Goal: Information Seeking & Learning: Find specific fact

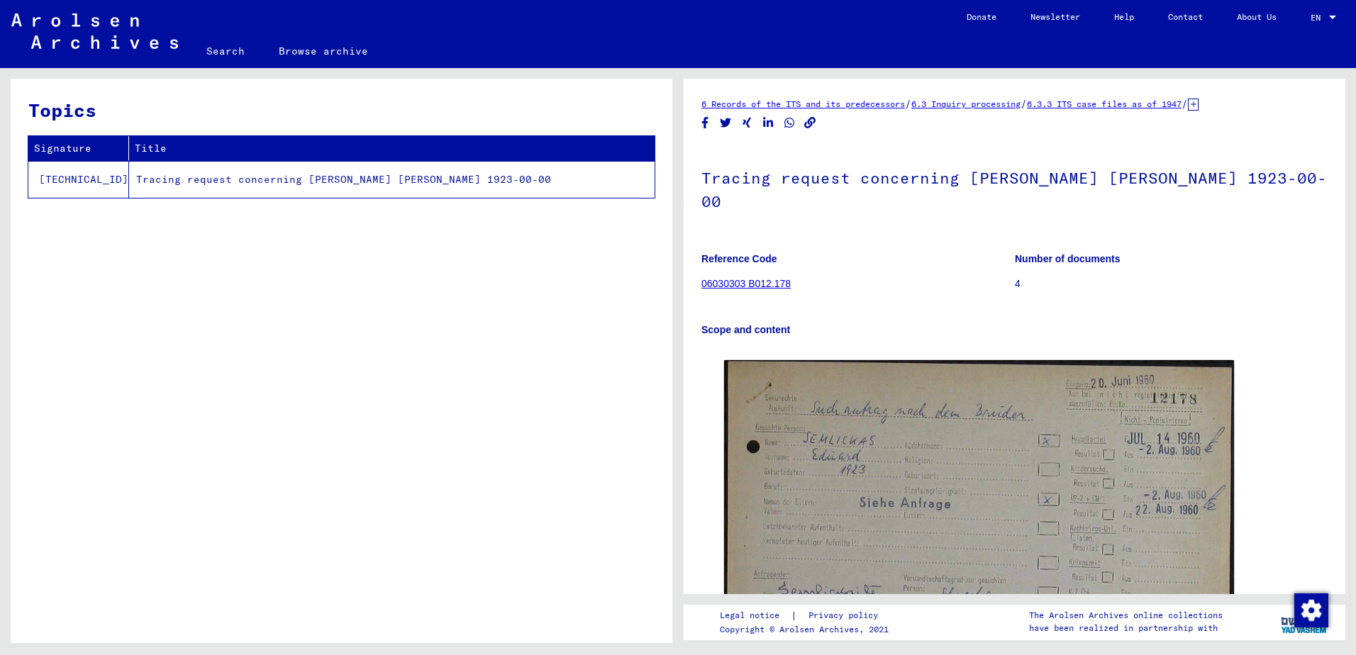
click at [437, 181] on td "Tracing request concerning [PERSON_NAME] [PERSON_NAME] 1923-00-00" at bounding box center [391, 179] width 525 height 37
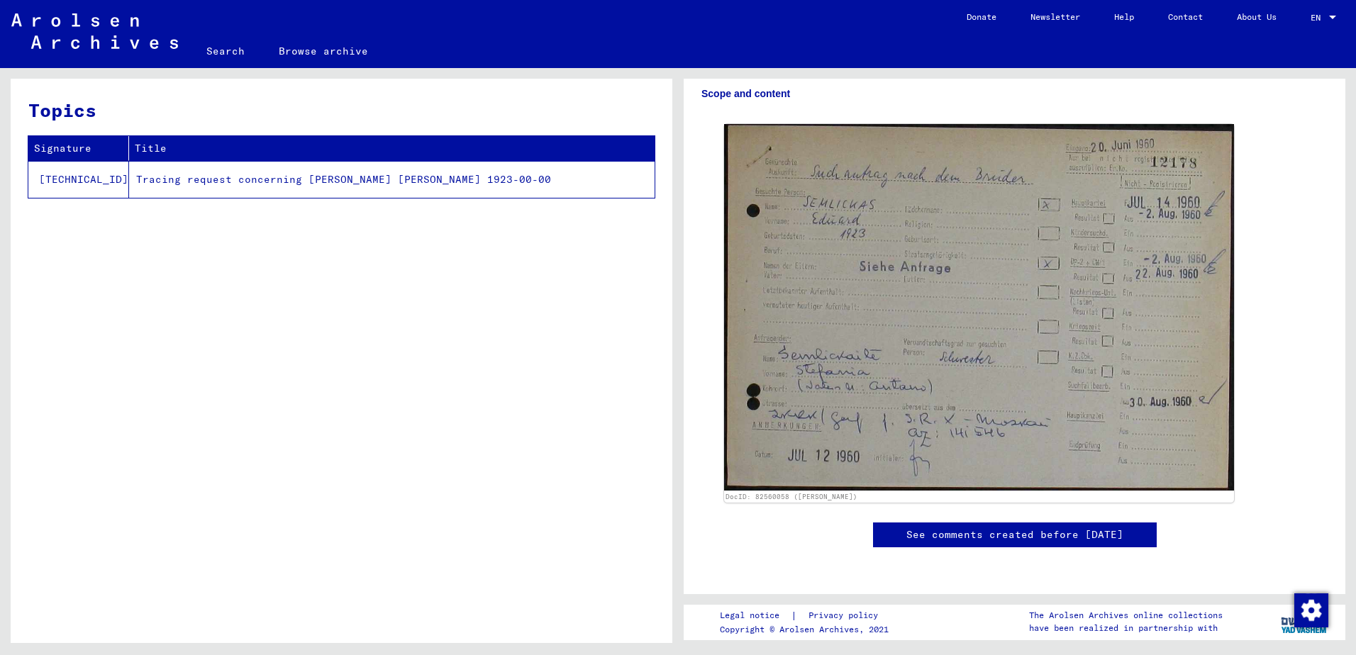
scroll to position [301, 0]
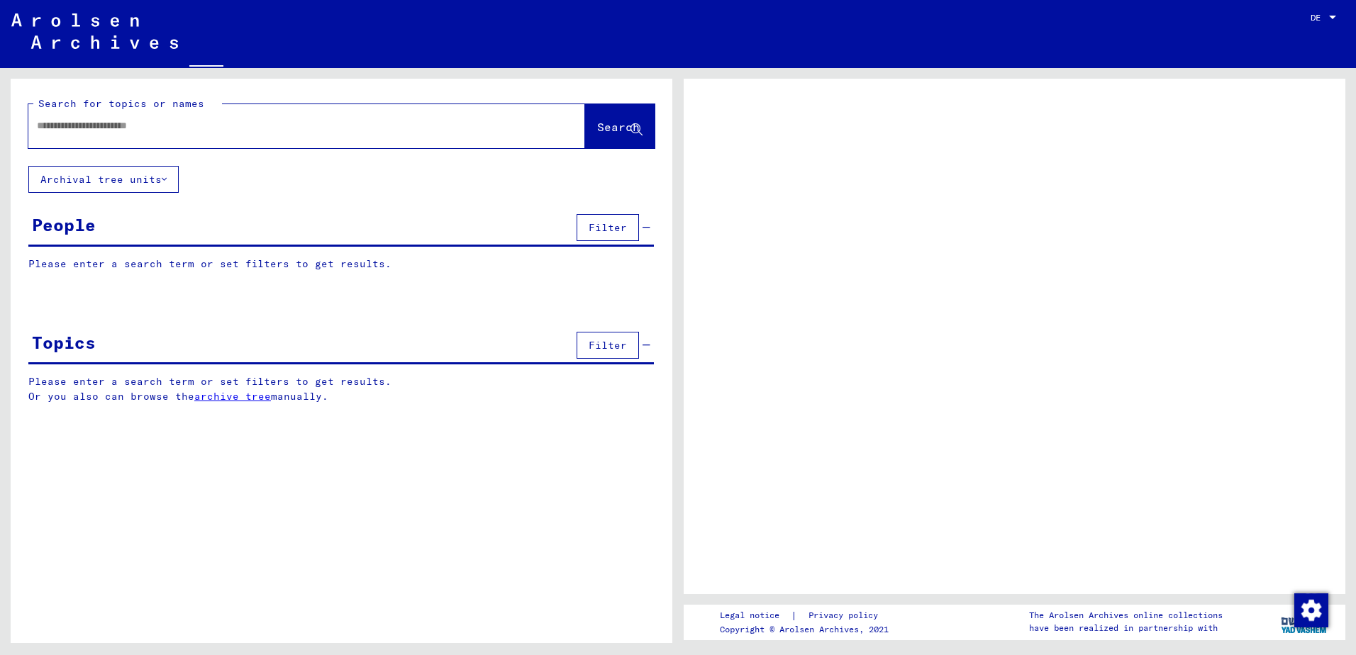
type input "*********"
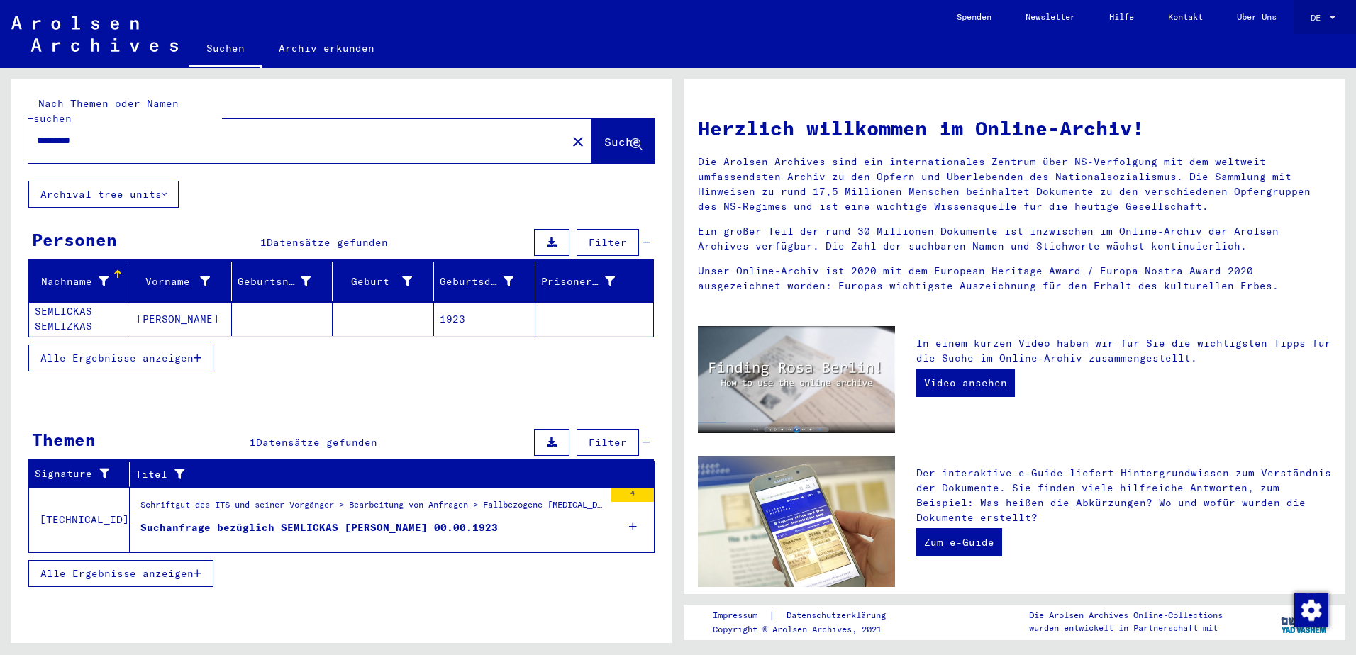
click at [1326, 18] on div at bounding box center [1332, 18] width 13 height 10
click at [1298, 23] on span "English" at bounding box center [1296, 25] width 35 height 11
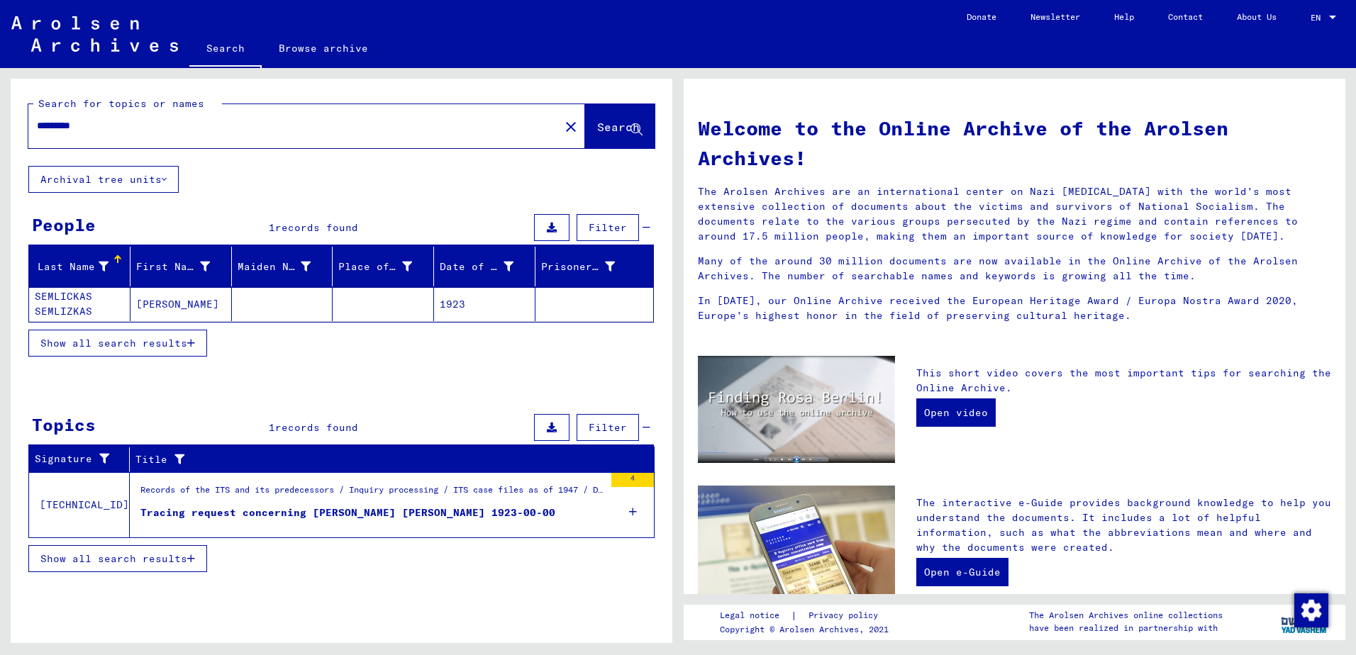
click at [635, 515] on icon at bounding box center [633, 512] width 8 height 50
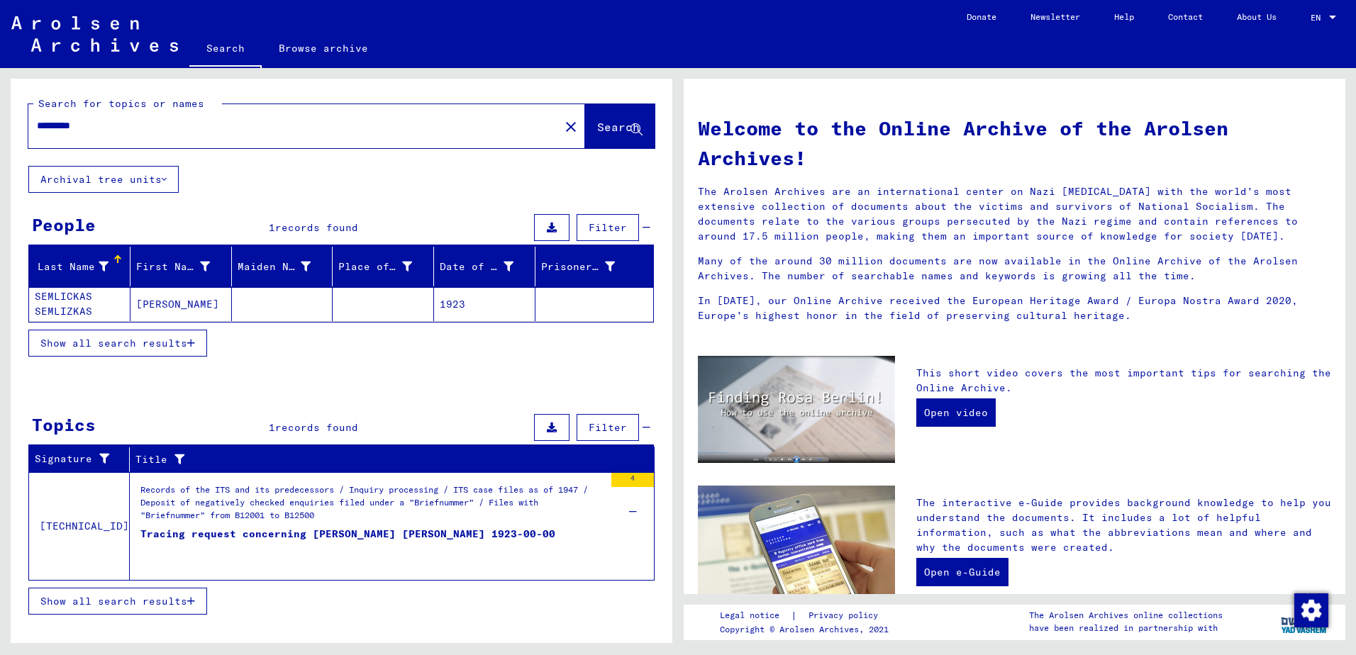
click at [172, 605] on span "Show all search results" at bounding box center [113, 601] width 147 height 13
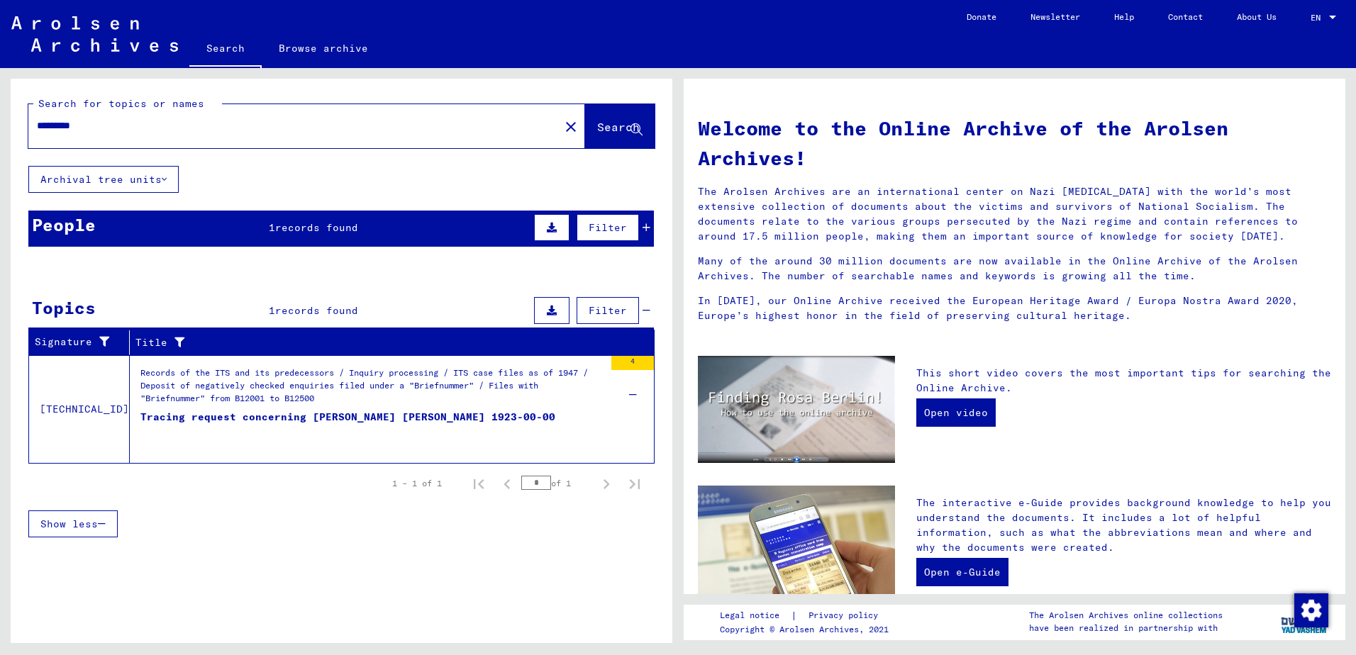
click at [291, 382] on div "Records of the ITS and its predecessors / Inquiry processing / ITS case files a…" at bounding box center [372, 388] width 464 height 43
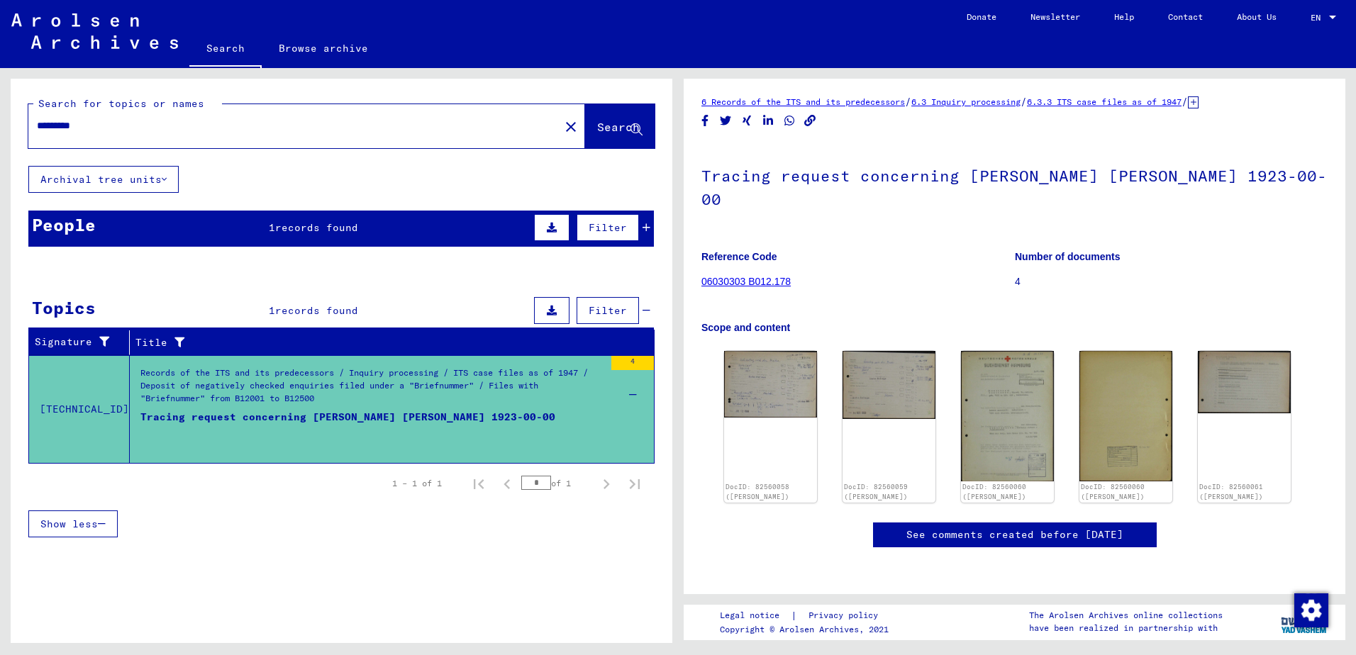
scroll to position [284, 0]
